Goal: Navigation & Orientation: Understand site structure

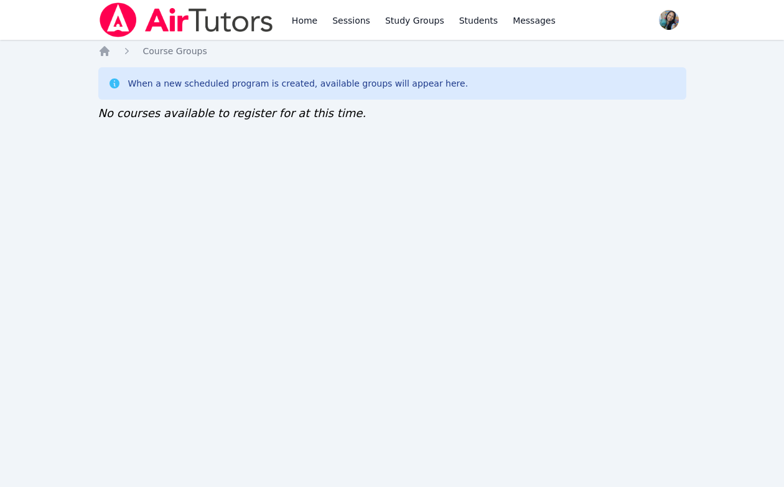
click at [316, 159] on div "Home Sessions Study Groups Students Messages Open user menu [PERSON_NAME] Open …" at bounding box center [392, 243] width 784 height 487
click at [302, 26] on link "Home" at bounding box center [304, 20] width 30 height 40
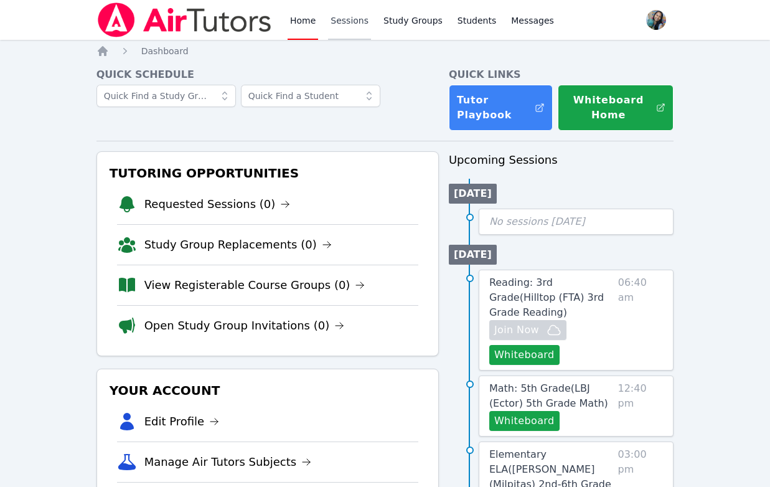
click at [358, 27] on link "Sessions" at bounding box center [349, 20] width 43 height 40
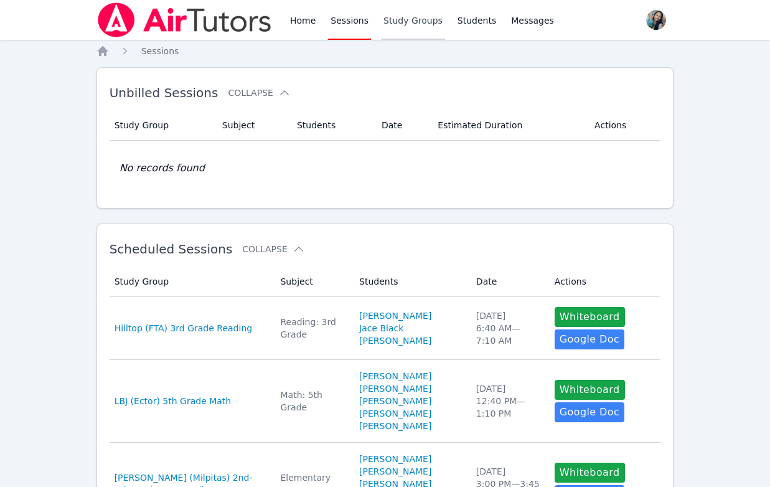
click at [398, 24] on link "Study Groups" at bounding box center [413, 20] width 64 height 40
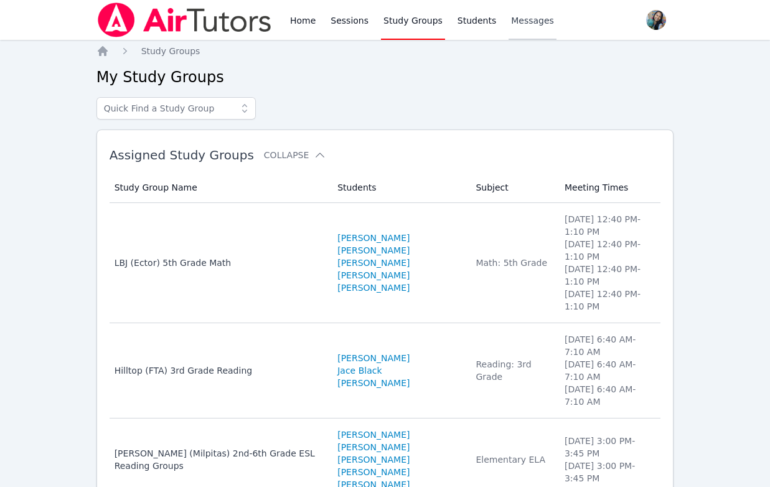
click at [511, 25] on span "Messages" at bounding box center [532, 20] width 43 height 12
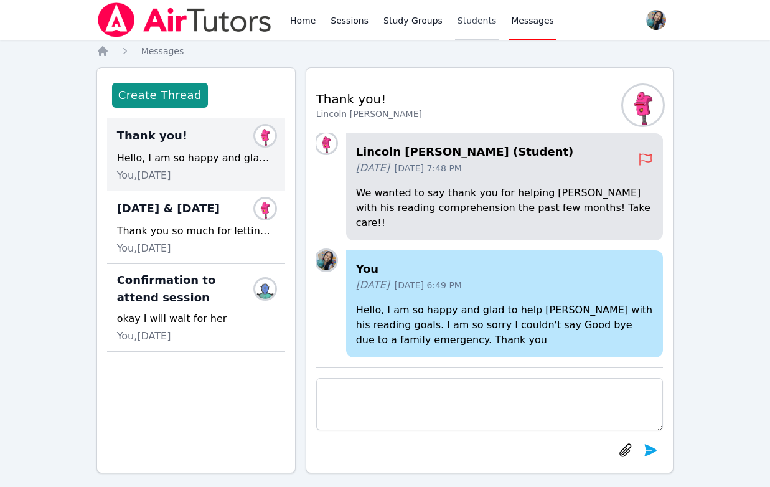
click at [472, 21] on link "Students" at bounding box center [477, 20] width 44 height 40
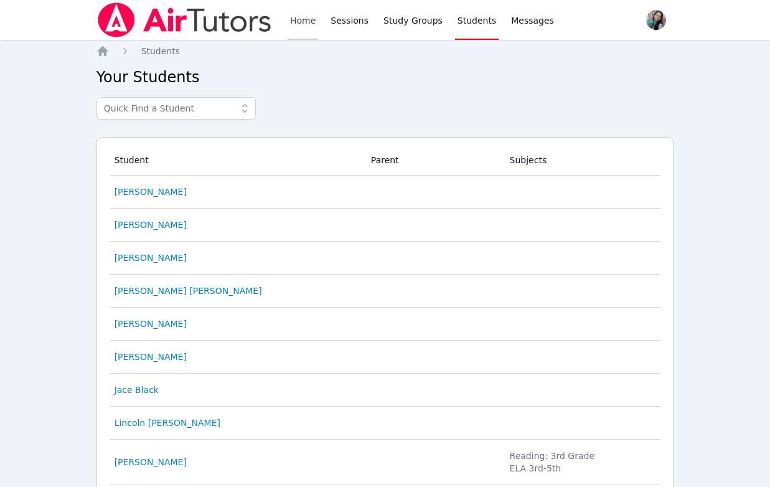
click at [308, 26] on link "Home" at bounding box center [303, 20] width 30 height 40
